Goal: Task Accomplishment & Management: Manage account settings

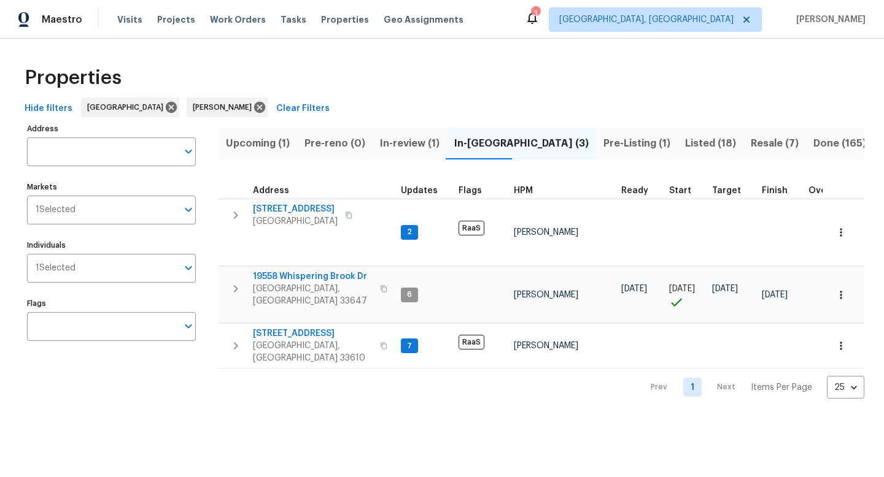
click at [412, 141] on span "In-review (1)" at bounding box center [410, 143] width 60 height 17
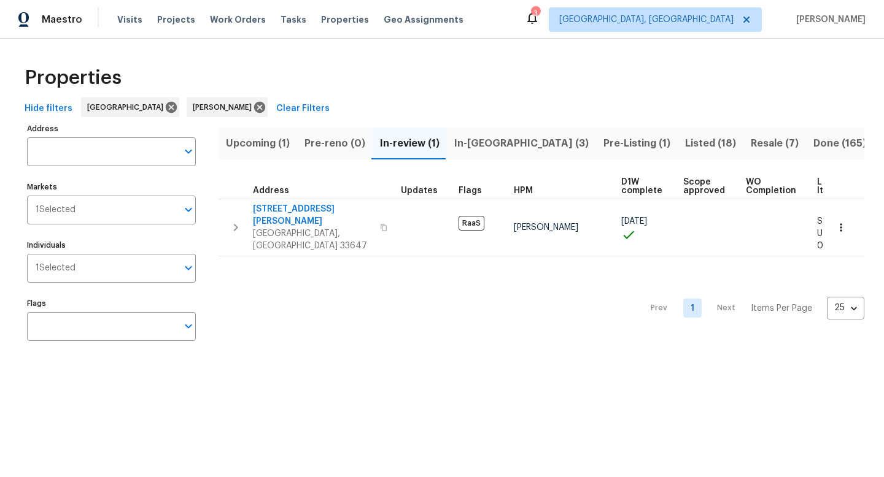
click at [479, 141] on span "In-reno (3)" at bounding box center [521, 143] width 134 height 17
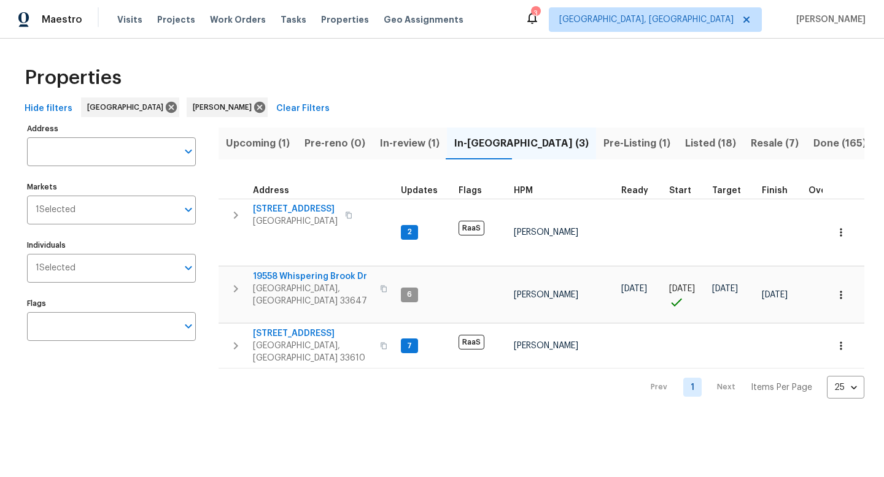
click at [253, 144] on span "Upcoming (1)" at bounding box center [258, 143] width 64 height 17
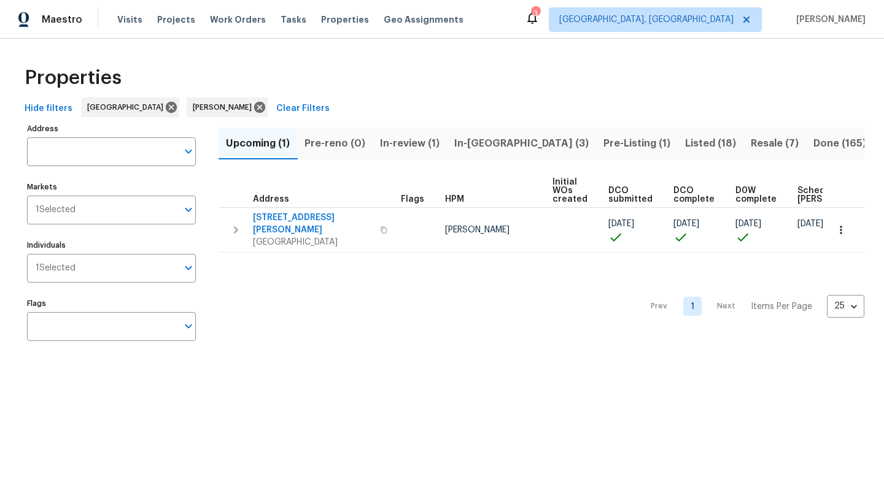
click at [415, 141] on span "In-review (1)" at bounding box center [410, 143] width 60 height 17
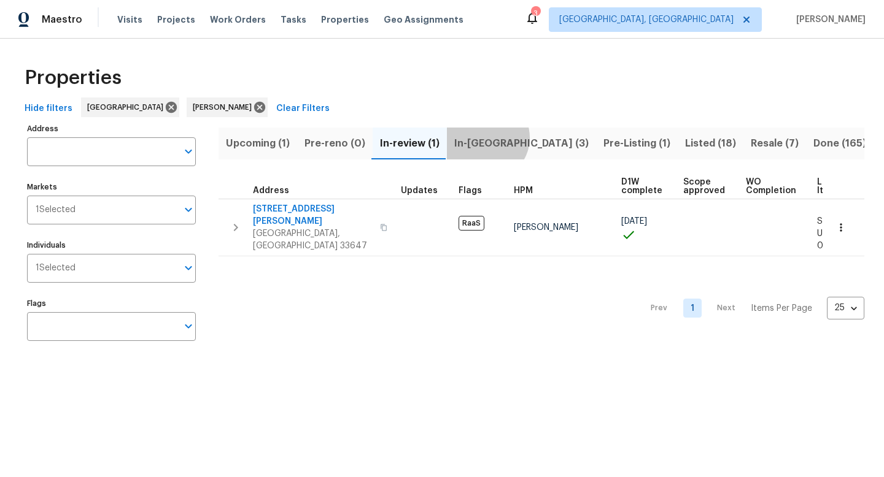
click at [484, 137] on span "In-reno (3)" at bounding box center [521, 143] width 134 height 17
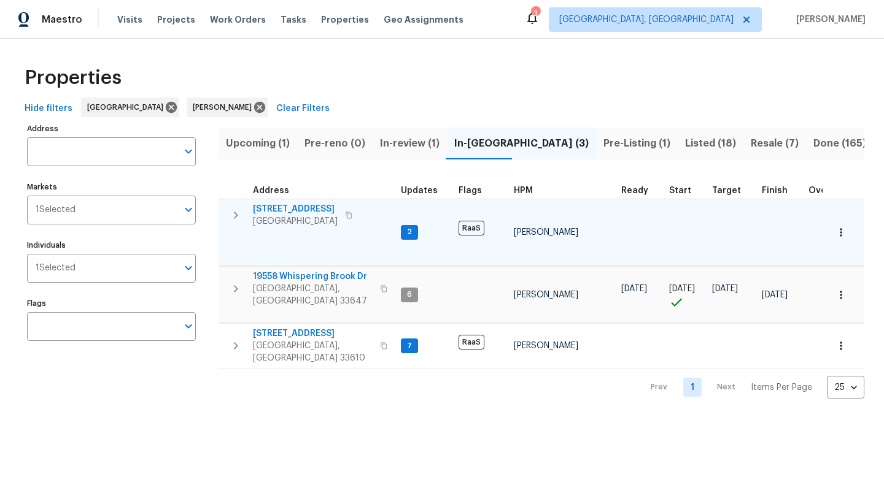
click at [288, 207] on span "3105 W Cherokee Ave" at bounding box center [295, 209] width 85 height 12
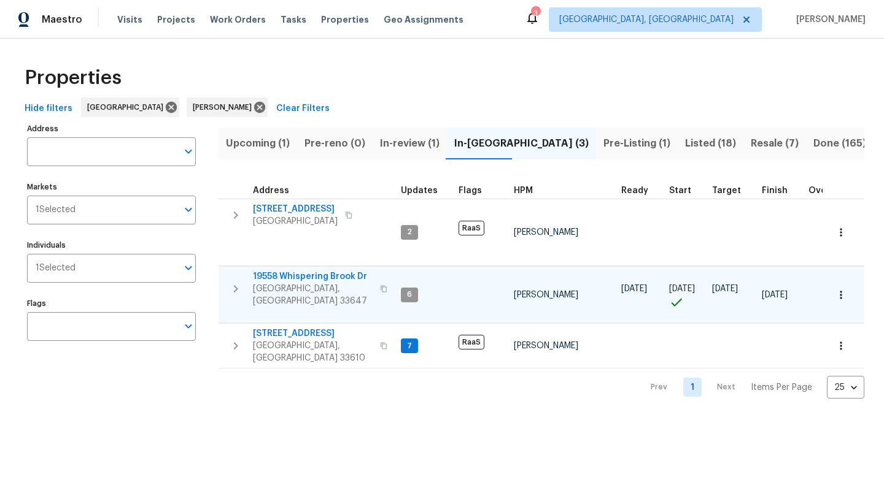
click at [313, 271] on span "19558 Whispering Brook Dr" at bounding box center [313, 277] width 120 height 12
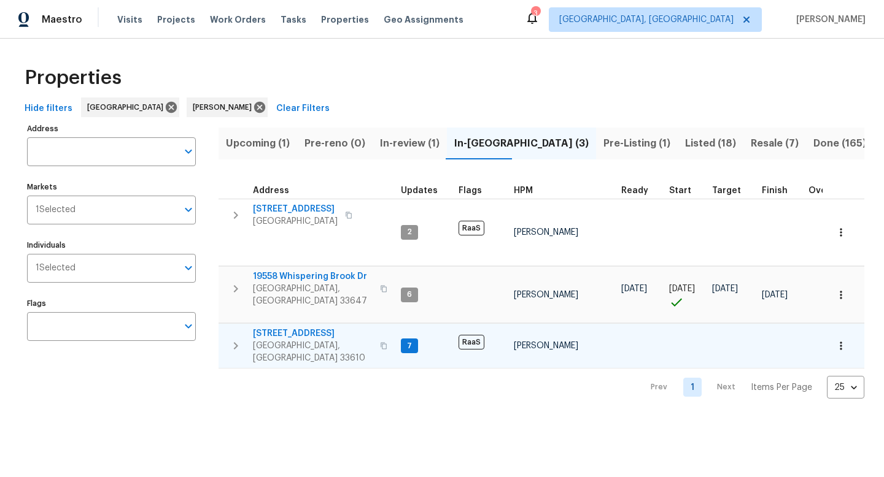
click at [275, 328] on span "3720 E Idlewild Ave" at bounding box center [313, 334] width 120 height 12
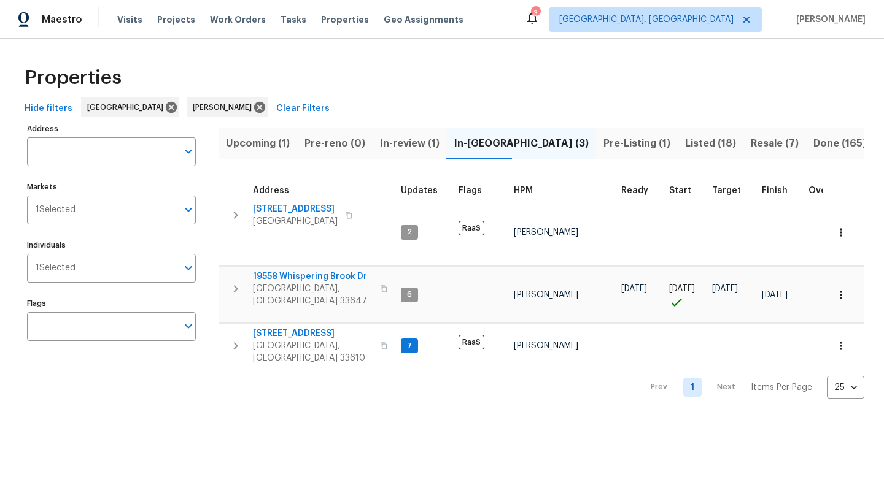
click at [603, 144] on span "Pre-Listing (1)" at bounding box center [636, 143] width 67 height 17
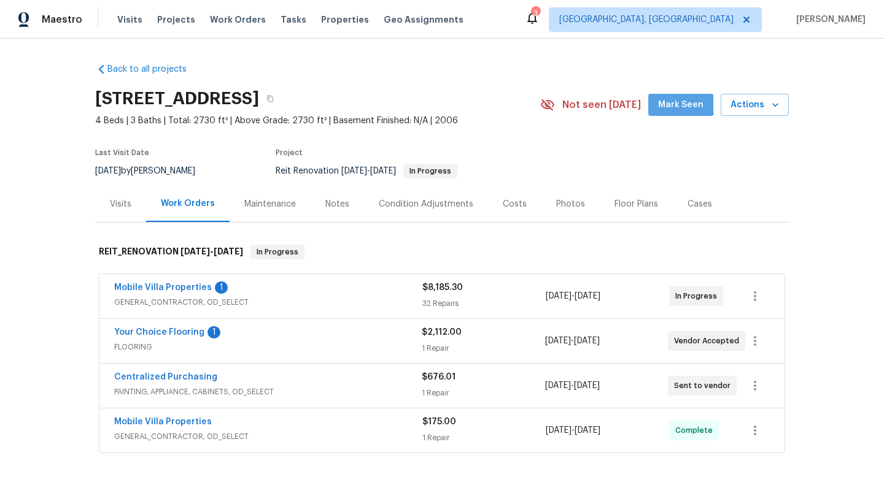
click at [681, 104] on span "Mark Seen" at bounding box center [680, 105] width 45 height 15
click at [157, 334] on link "Your Choice Flooring" at bounding box center [159, 332] width 90 height 9
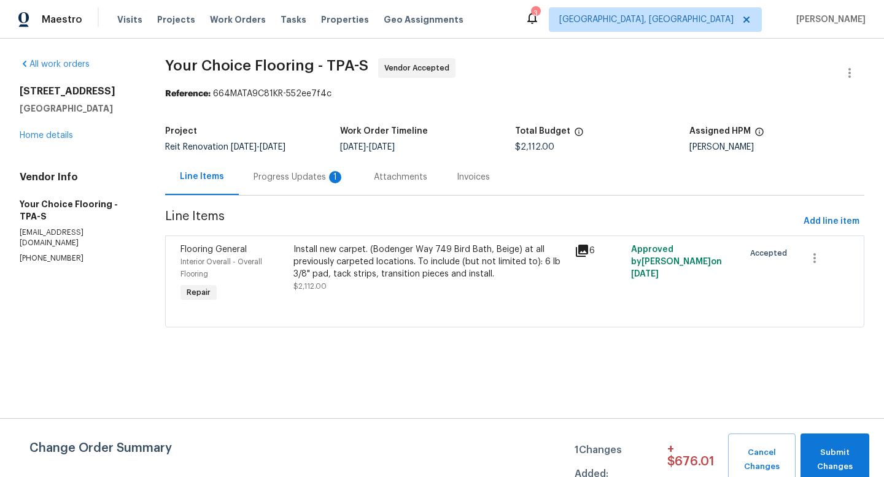
click at [280, 180] on div "Progress Updates 1" at bounding box center [298, 177] width 91 height 12
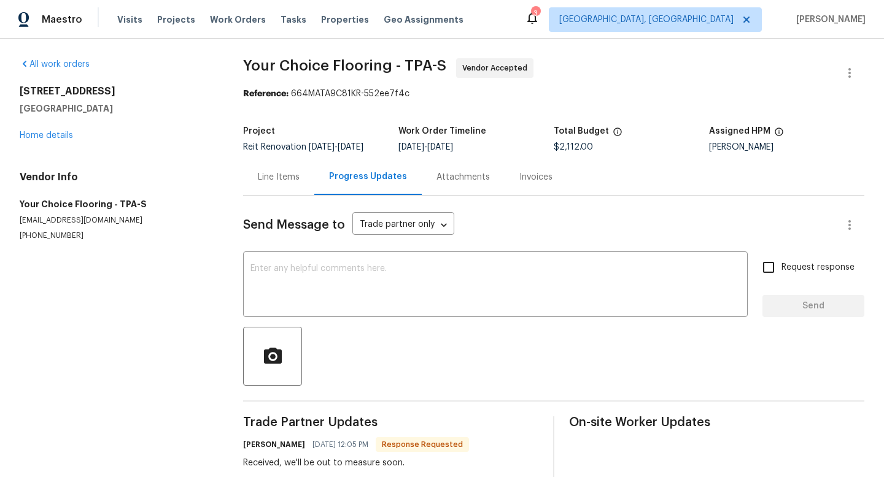
scroll to position [26, 0]
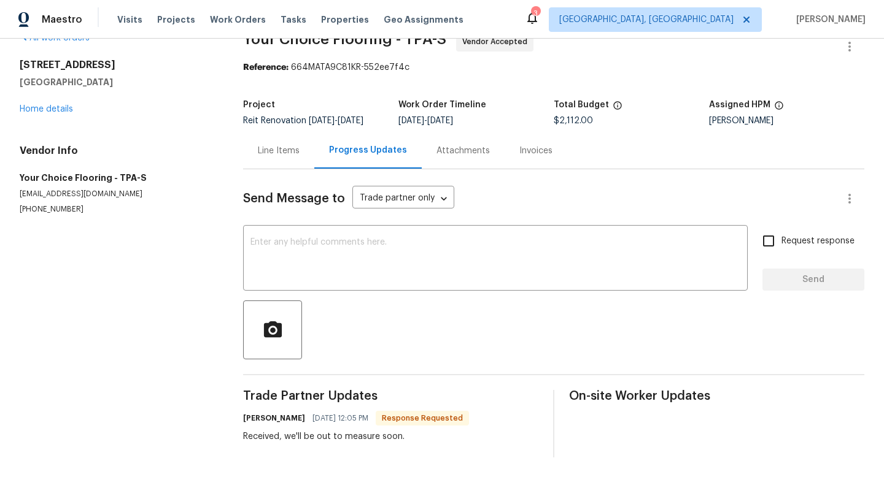
click at [275, 149] on div "Line Items" at bounding box center [279, 151] width 42 height 12
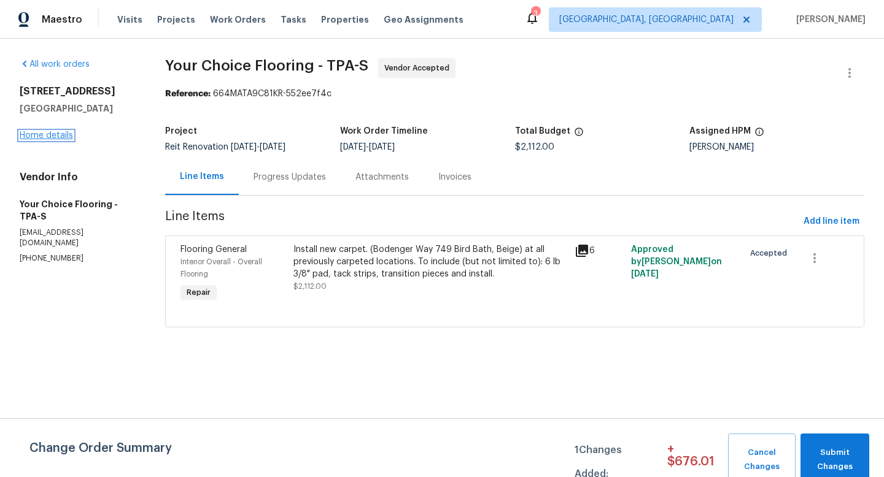
click at [55, 133] on link "Home details" at bounding box center [46, 135] width 53 height 9
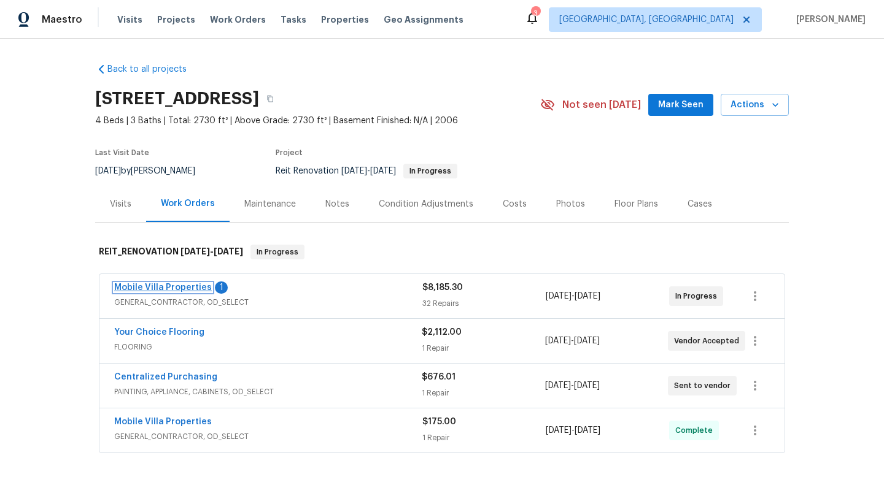
click at [185, 286] on link "Mobile Villa Properties" at bounding box center [163, 288] width 98 height 9
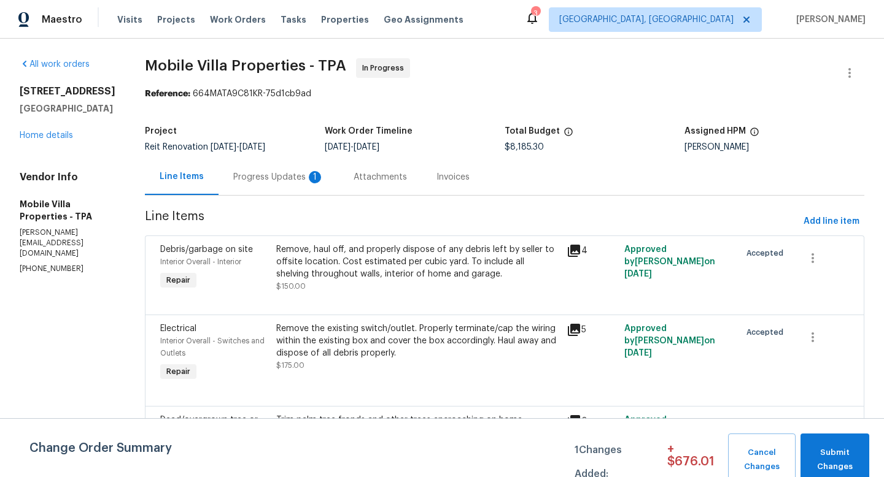
click at [227, 188] on div "Progress Updates 1" at bounding box center [278, 177] width 120 height 36
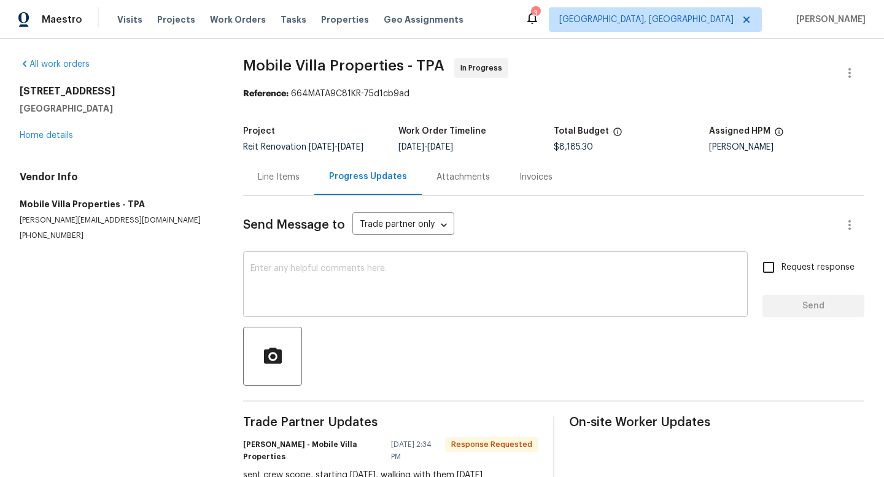
scroll to position [28, 0]
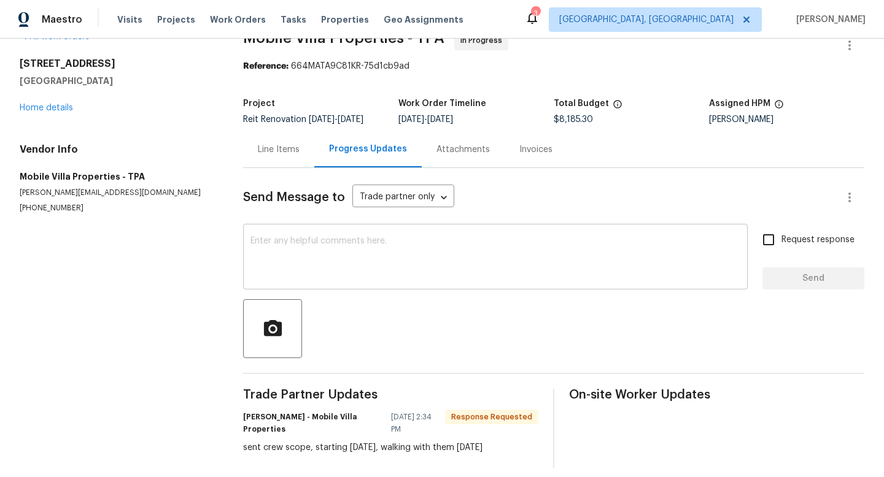
click at [325, 258] on textarea at bounding box center [495, 258] width 490 height 43
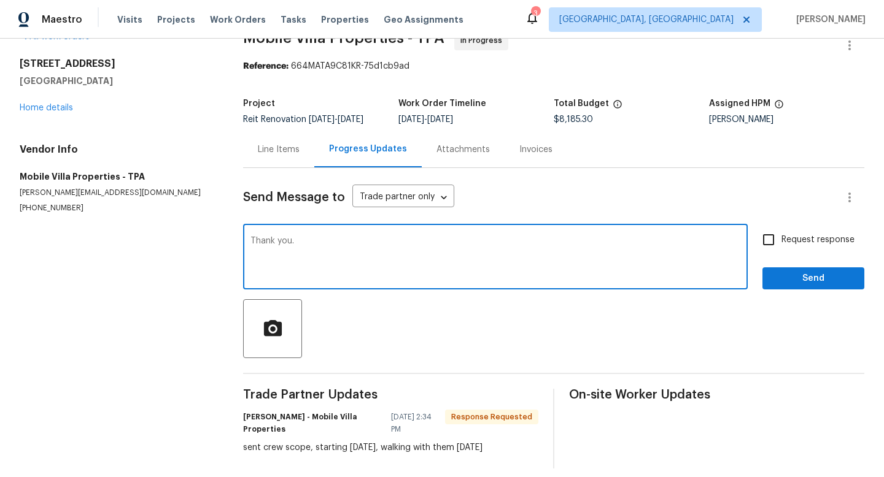
type textarea "Thank you."
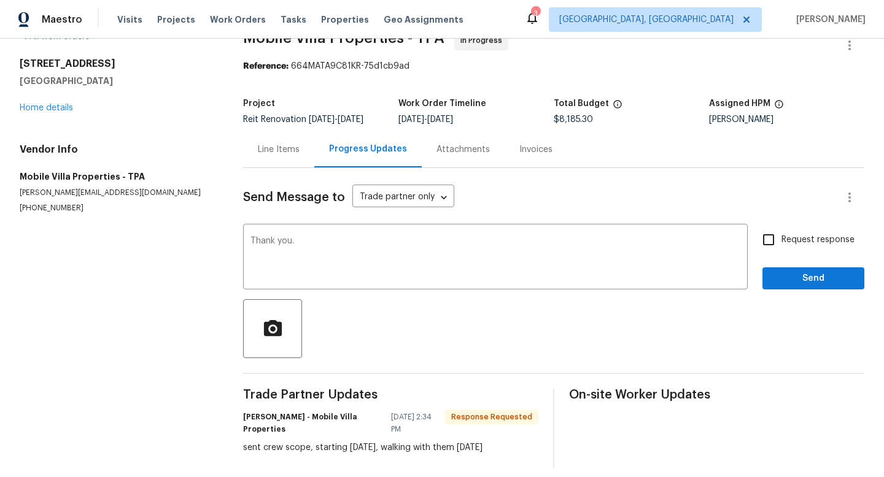
click at [792, 293] on div "Send Message to Trade partner only Trade partner only ​ Thank you. x ​ Request …" at bounding box center [553, 318] width 621 height 301
click at [798, 280] on span "Send" at bounding box center [813, 278] width 82 height 15
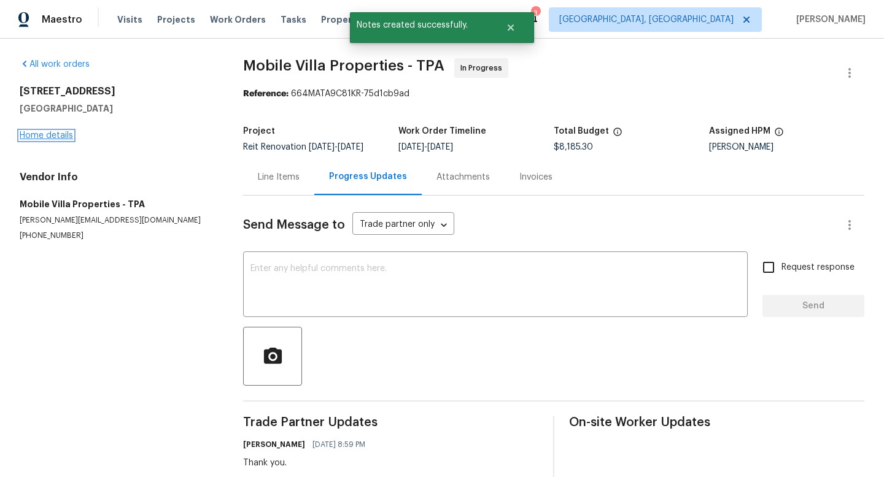
click at [34, 132] on link "Home details" at bounding box center [46, 135] width 53 height 9
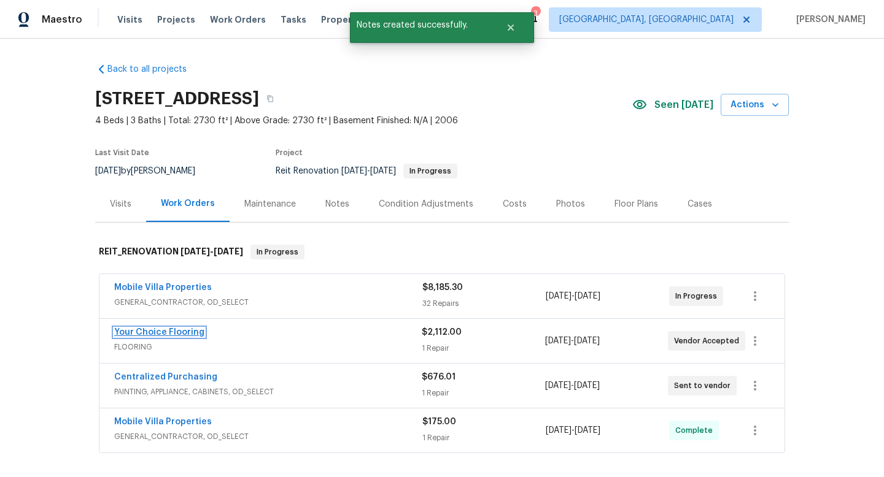
click at [167, 330] on link "Your Choice Flooring" at bounding box center [159, 332] width 90 height 9
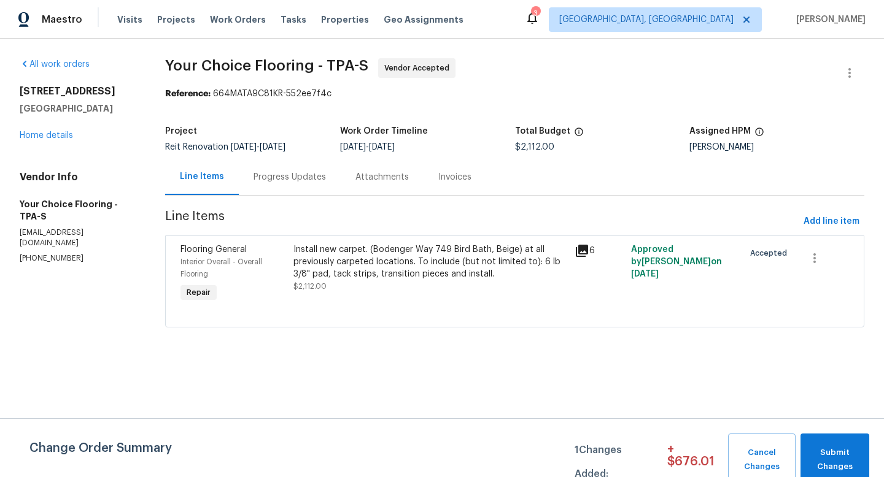
click at [298, 186] on div "Progress Updates" at bounding box center [290, 177] width 102 height 36
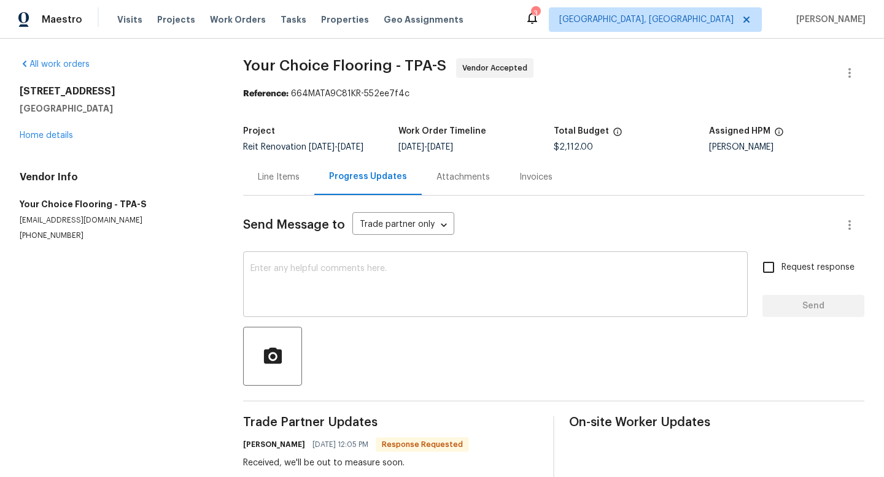
click at [330, 291] on textarea at bounding box center [495, 285] width 490 height 43
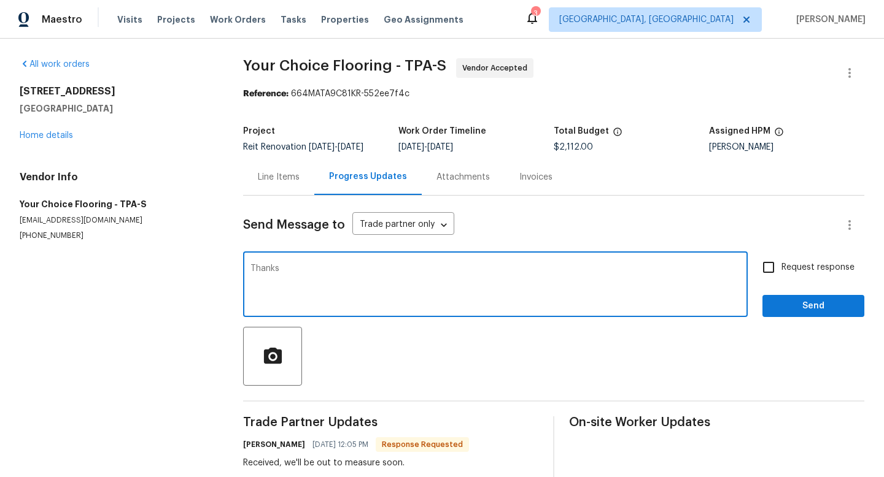
type textarea "Thanks"
click at [811, 312] on span "Send" at bounding box center [813, 306] width 82 height 15
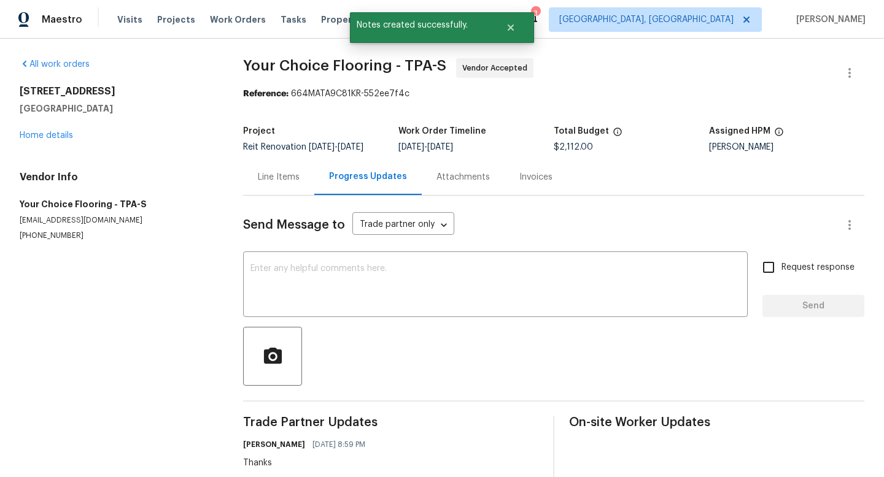
click at [48, 140] on div "3105 W Cherokee Ave Tampa, FL 33611 Home details" at bounding box center [117, 113] width 194 height 56
click at [45, 136] on link "Home details" at bounding box center [46, 135] width 53 height 9
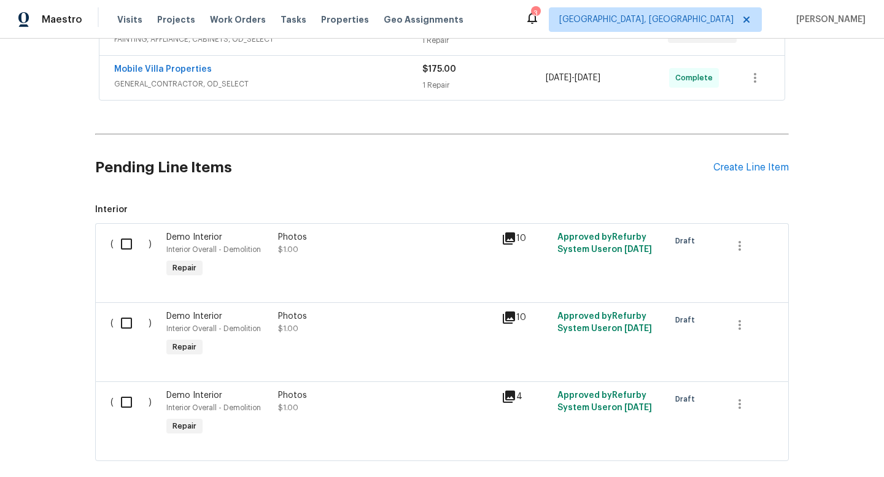
scroll to position [421, 0]
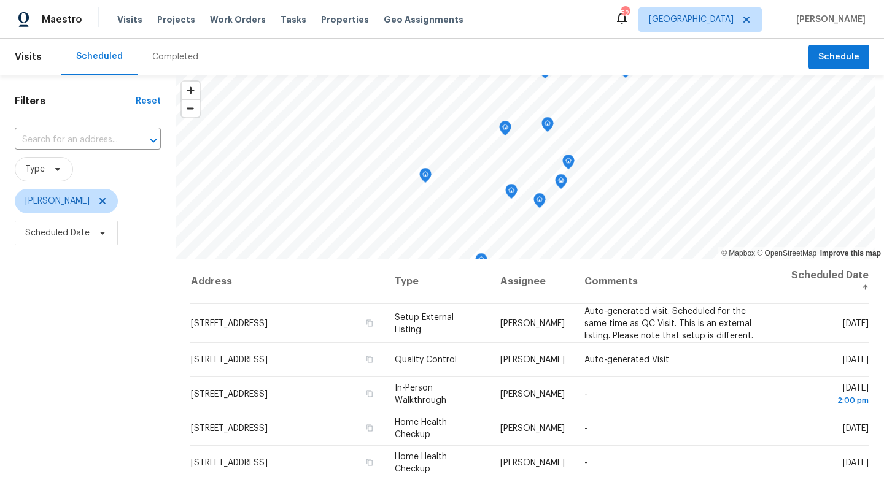
click at [844, 70] on header "Visits Scheduled Completed Schedule" at bounding box center [442, 57] width 884 height 37
click at [842, 67] on button "Schedule" at bounding box center [838, 57] width 61 height 25
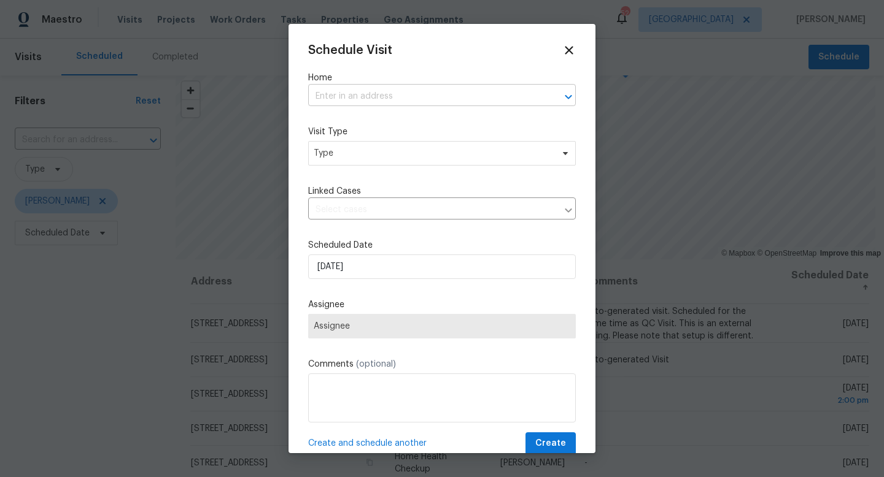
click at [444, 95] on input "text" at bounding box center [424, 96] width 233 height 19
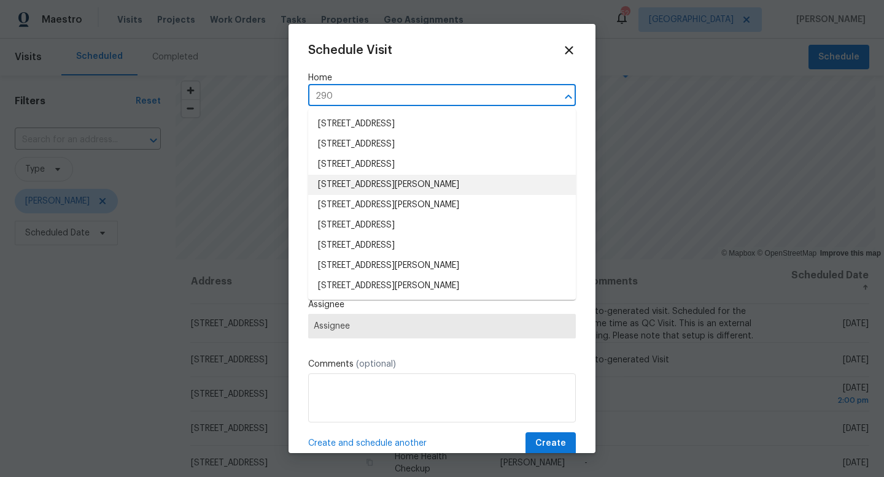
type input "2905"
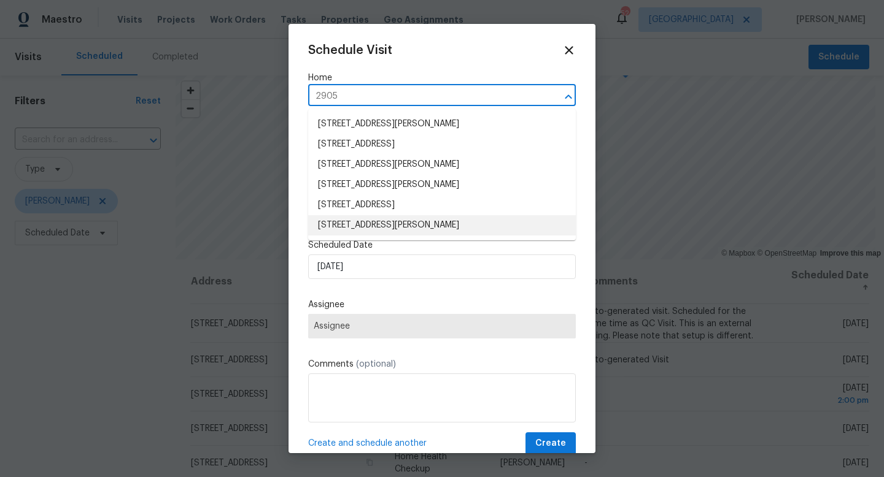
click at [384, 217] on li "[STREET_ADDRESS][PERSON_NAME]" at bounding box center [442, 225] width 268 height 20
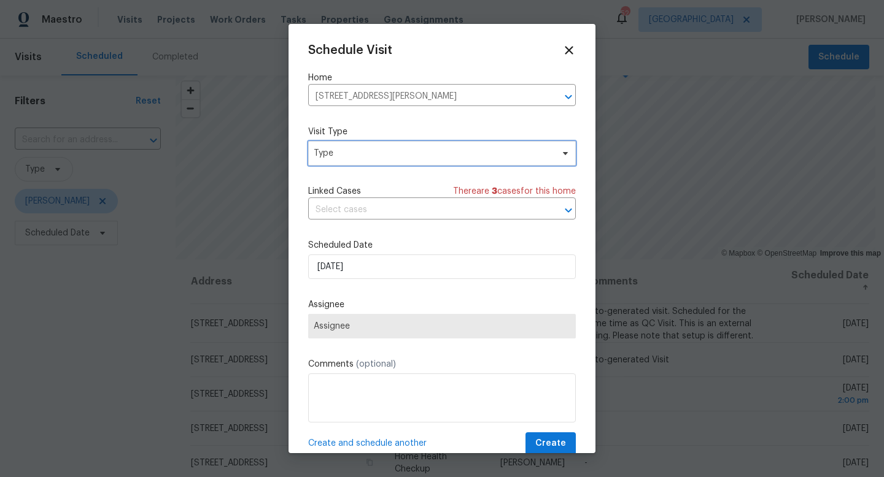
click at [369, 156] on span "Type" at bounding box center [433, 153] width 239 height 12
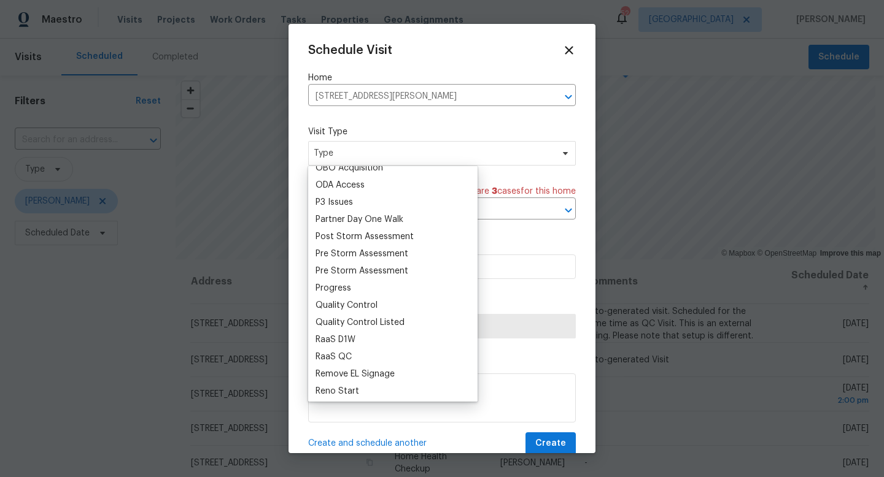
scroll to position [715, 0]
click at [350, 287] on div "Progress" at bounding box center [393, 287] width 162 height 17
click at [341, 287] on div "Progress" at bounding box center [333, 287] width 36 height 12
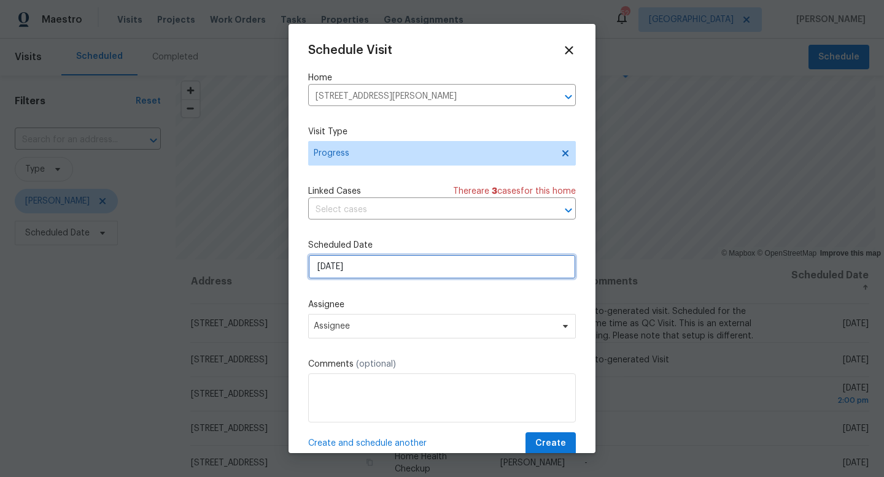
click at [339, 270] on input "[DATE]" at bounding box center [442, 267] width 268 height 25
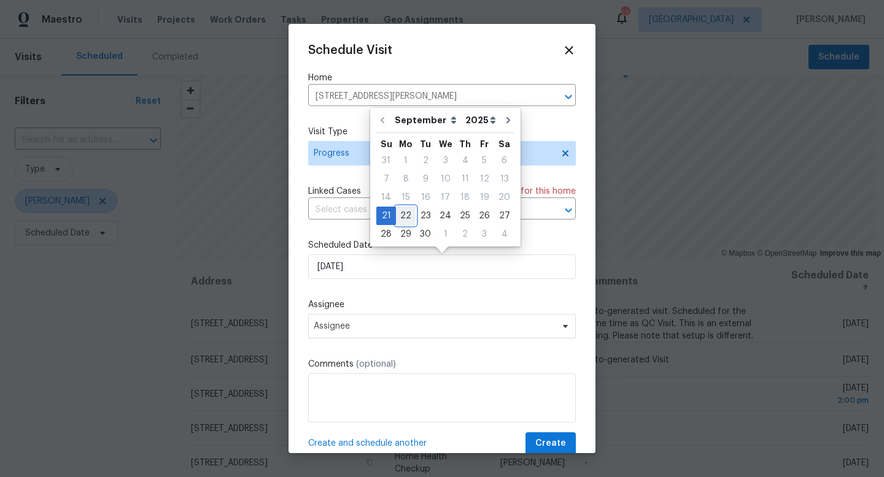
click at [409, 214] on div "22" at bounding box center [406, 215] width 20 height 17
type input "[DATE]"
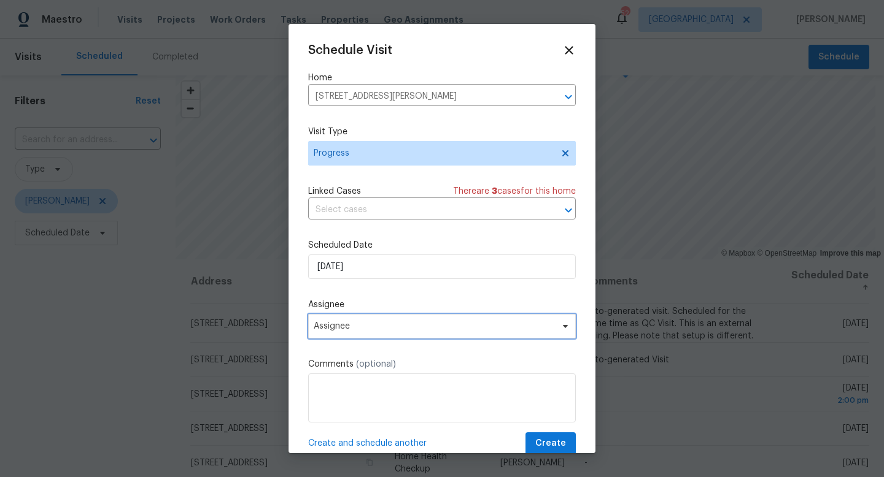
click at [361, 330] on span "Assignee" at bounding box center [434, 327] width 241 height 10
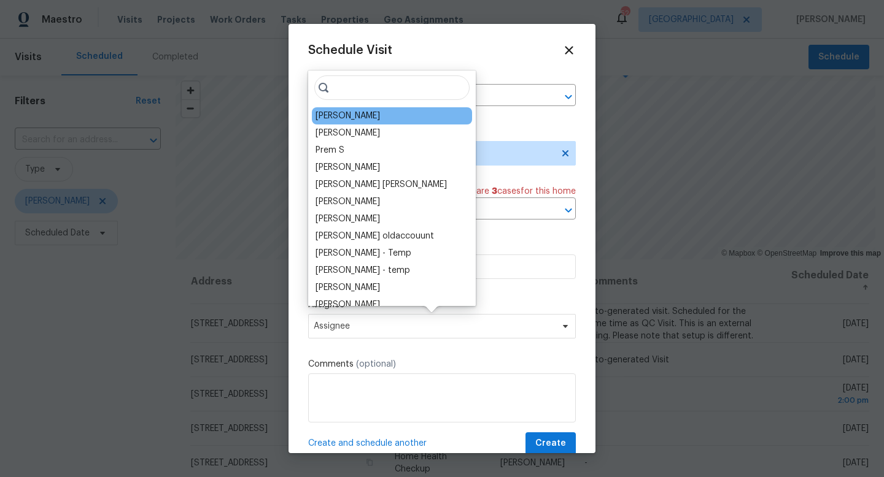
click at [338, 110] on div "[PERSON_NAME]" at bounding box center [347, 116] width 64 height 12
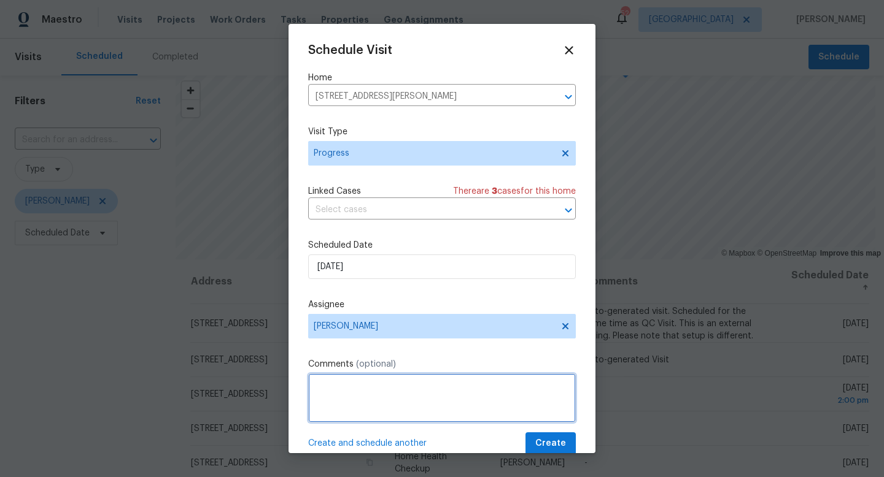
click at [370, 421] on textarea at bounding box center [442, 398] width 268 height 49
type textarea "Navigate AI"
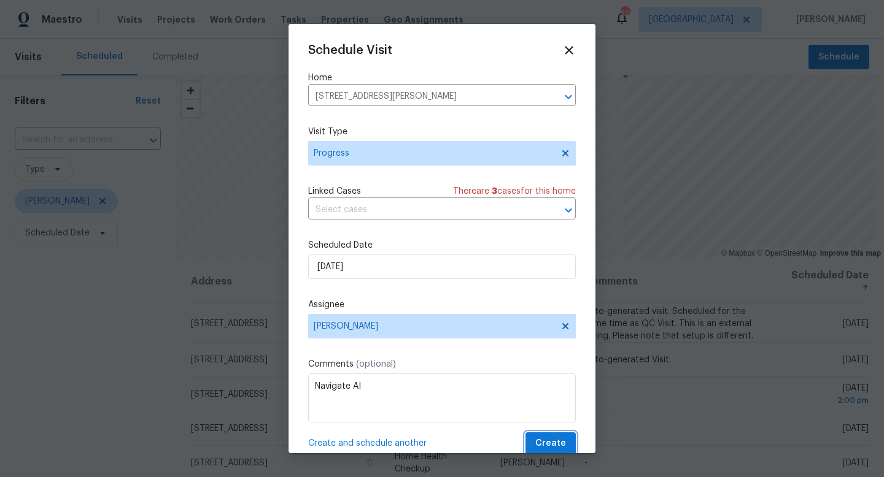
click at [565, 442] on span "Create" at bounding box center [550, 443] width 31 height 15
